Goal: Go to known website: Go to known website

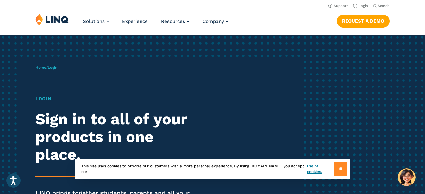
click at [341, 170] on input "**" at bounding box center [340, 169] width 13 height 14
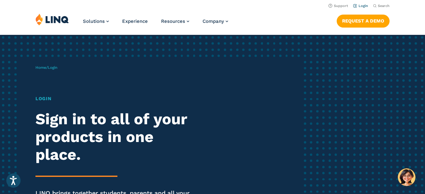
click at [361, 6] on link "Login" at bounding box center [360, 6] width 15 height 4
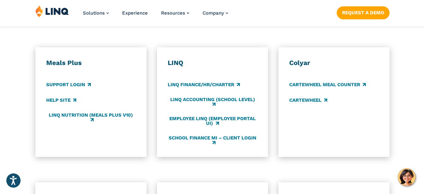
scroll to position [357, 0]
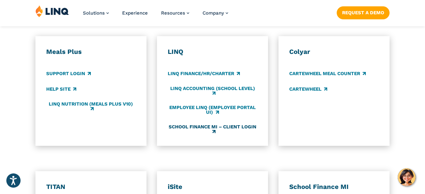
click at [210, 127] on link "School Finance MI – Client Login" at bounding box center [212, 129] width 89 height 10
